Goal: Navigation & Orientation: Go to known website

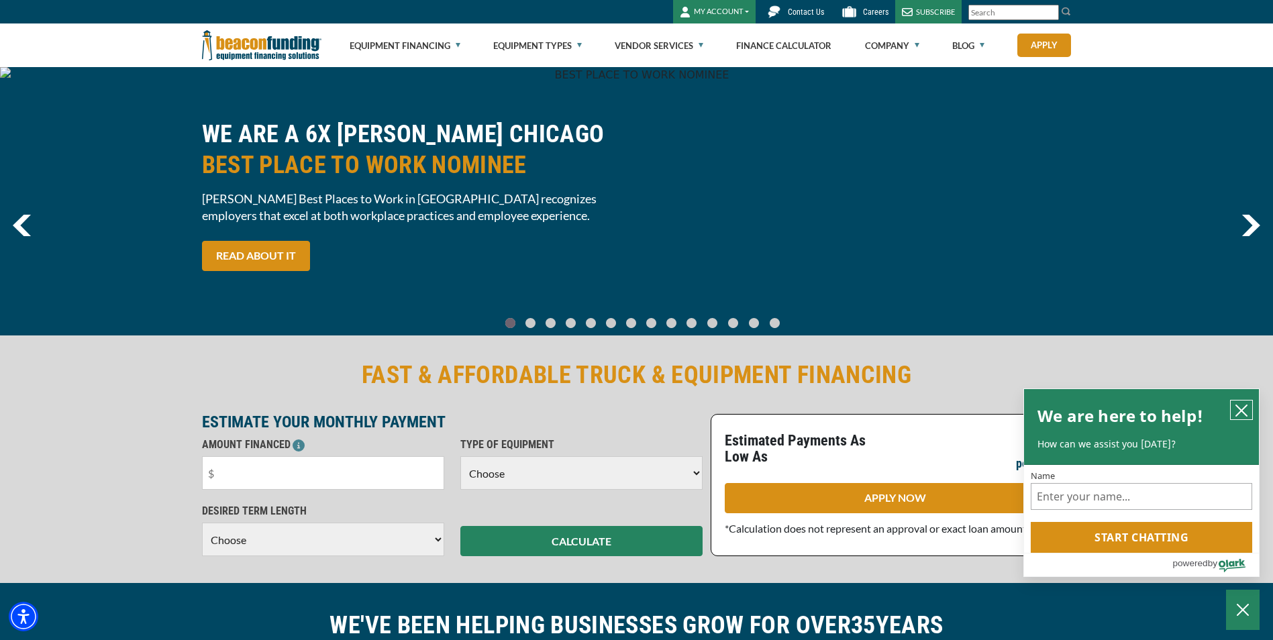
click at [1244, 413] on icon "close chatbox" at bounding box center [1241, 410] width 13 height 13
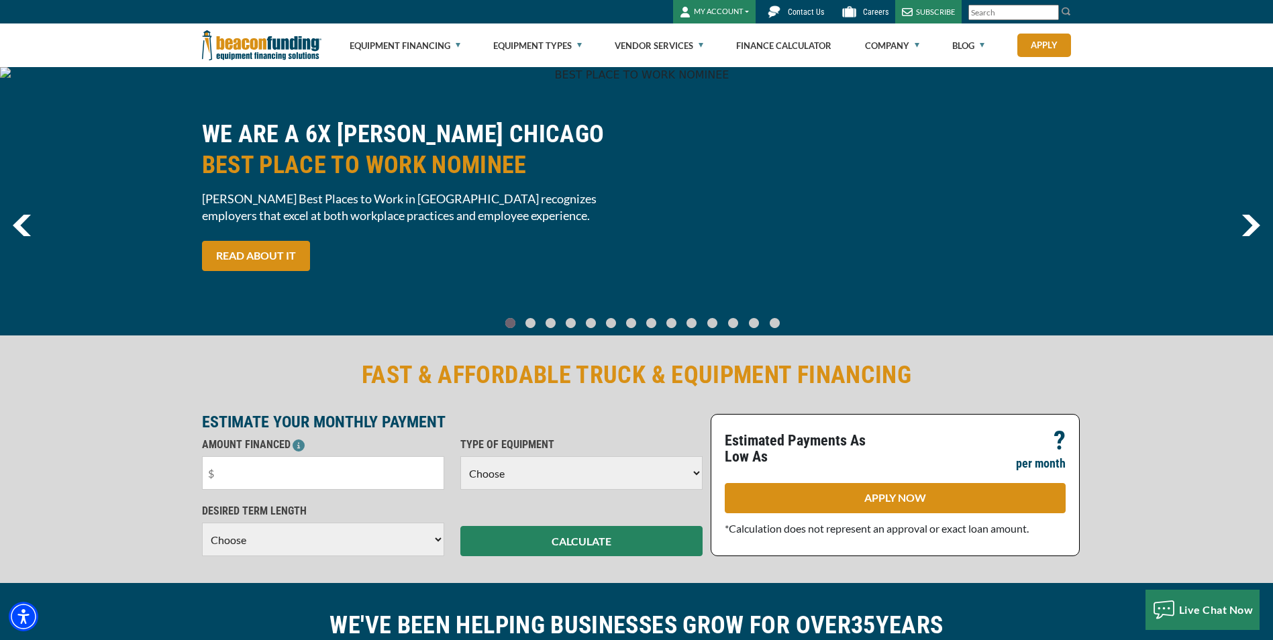
click at [737, 7] on button "MY ACCOUNT" at bounding box center [714, 11] width 83 height 23
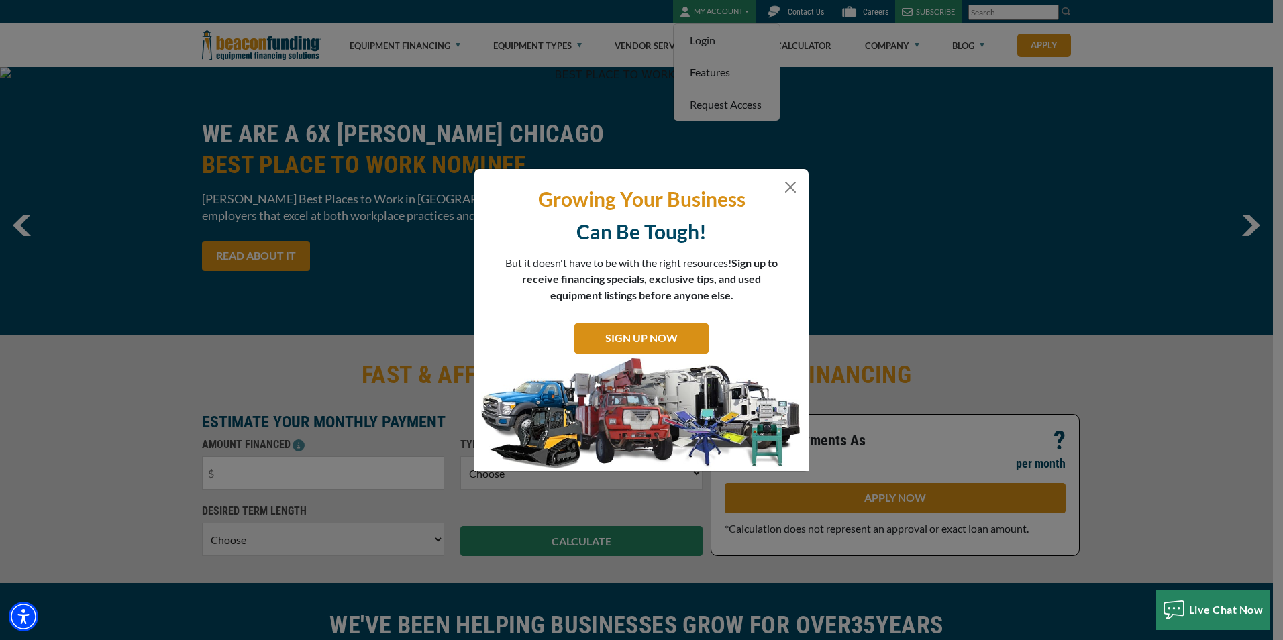
click at [725, 29] on div "Growing Your Business Can Be Tough! But it doesn't have to be with the right re…" at bounding box center [641, 320] width 1283 height 640
click at [793, 187] on button "Close" at bounding box center [791, 187] width 16 height 16
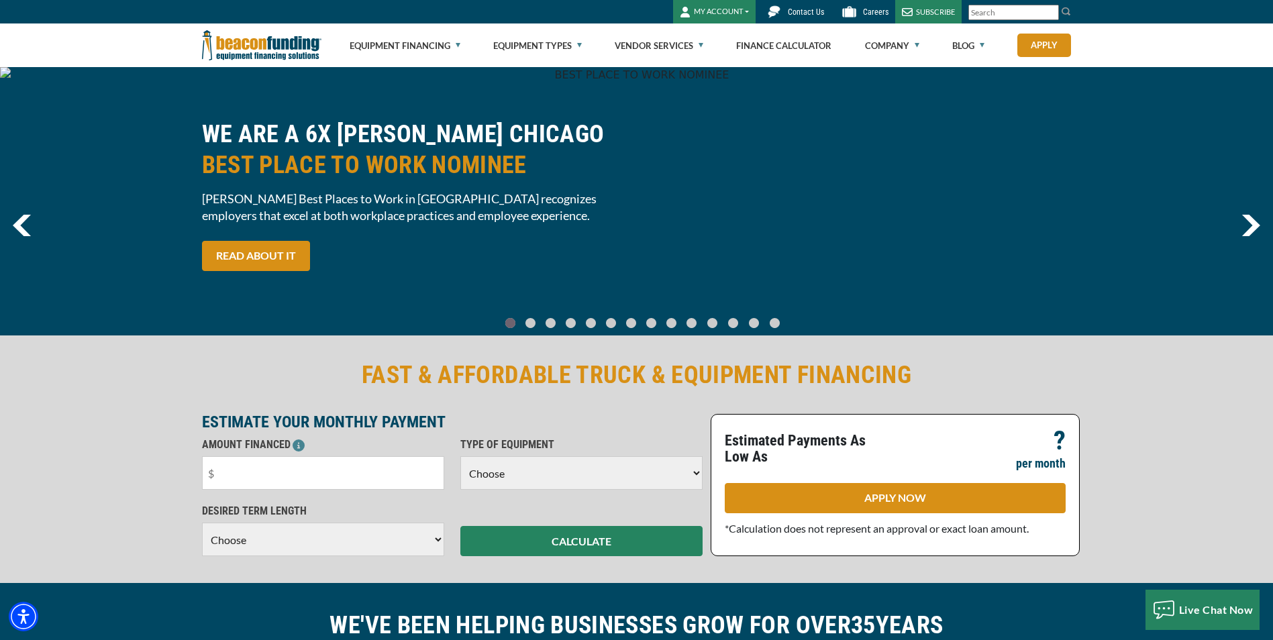
click at [727, 16] on button "MY ACCOUNT" at bounding box center [714, 11] width 83 height 23
click at [722, 48] on link "Login" at bounding box center [727, 40] width 106 height 32
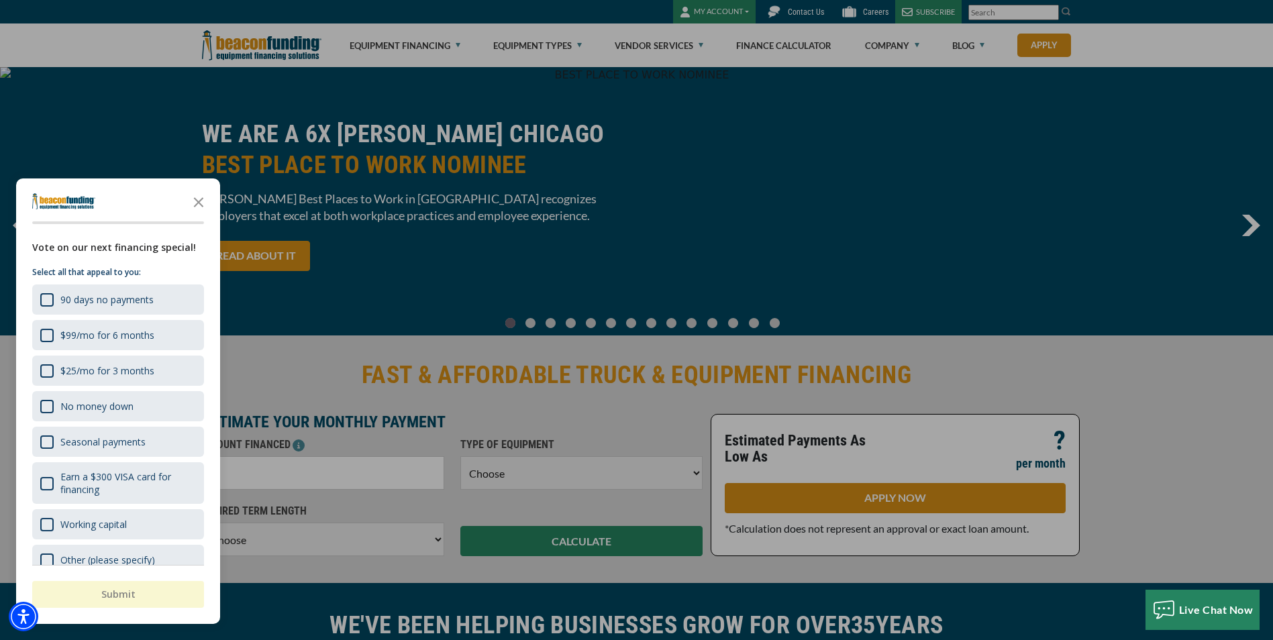
click at [198, 203] on polygon "Close the survey" at bounding box center [199, 202] width 10 height 10
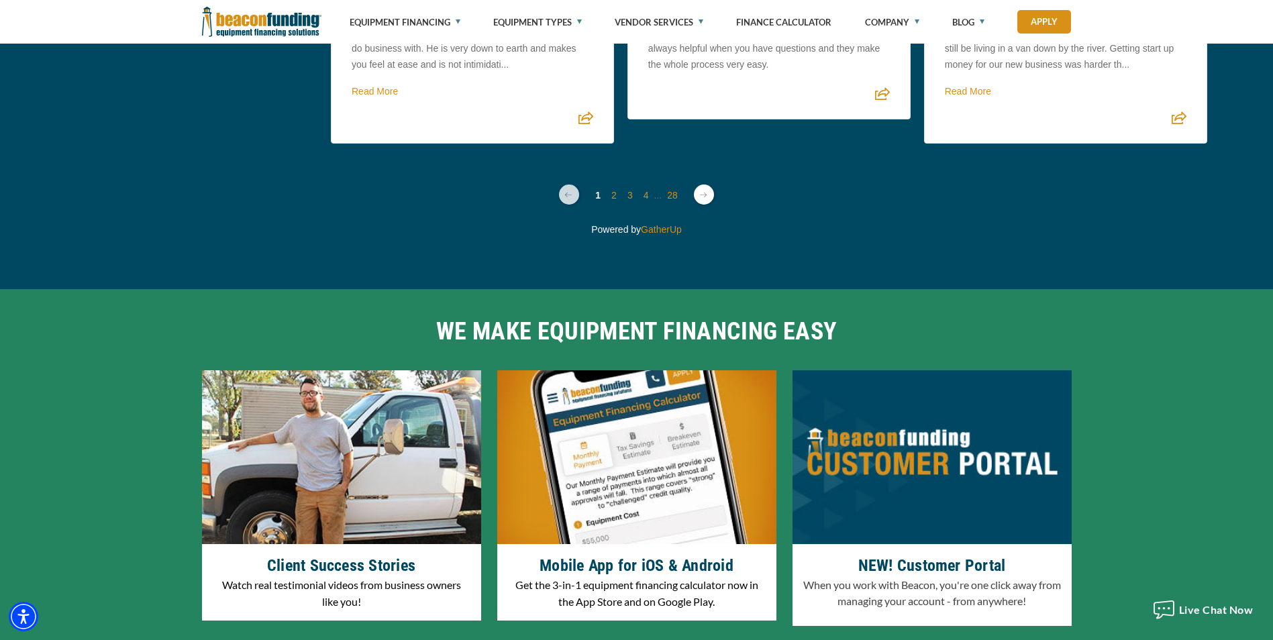
scroll to position [4157, 0]
